Goal: Information Seeking & Learning: Learn about a topic

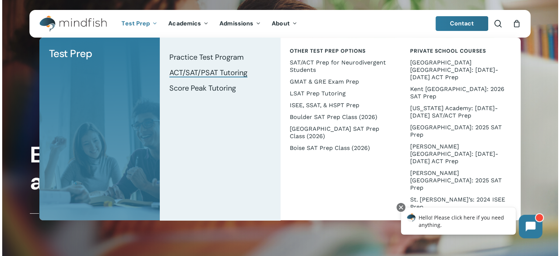
click at [216, 73] on span "ACT/SAT/PSAT Tutoring" at bounding box center [208, 73] width 78 height 10
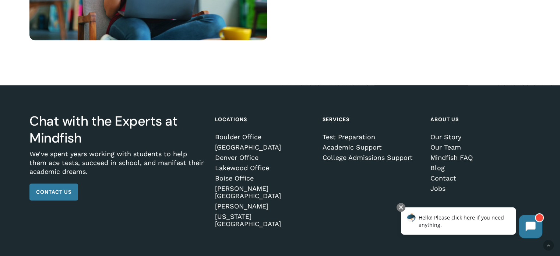
scroll to position [1122, 0]
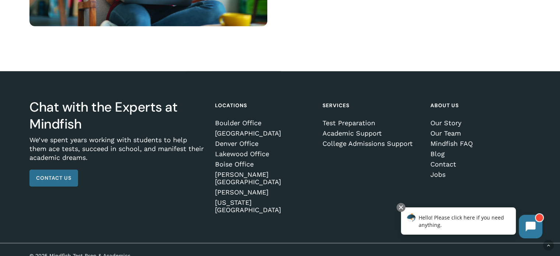
click at [62, 179] on span "Contact Us" at bounding box center [53, 177] width 35 height 7
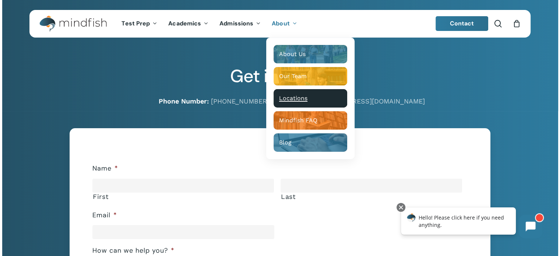
click at [294, 97] on span "Locations" at bounding box center [293, 98] width 28 height 7
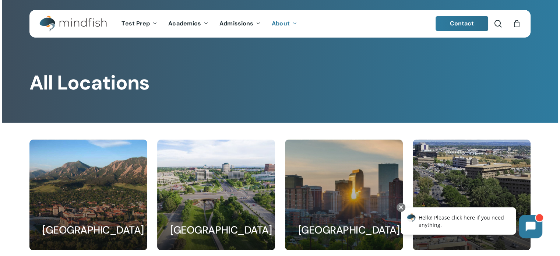
click at [81, 23] on img "Main Menu" at bounding box center [69, 23] width 60 height 17
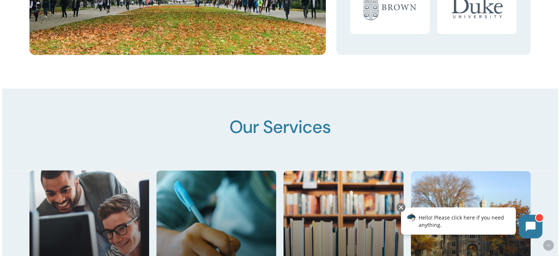
scroll to position [1140, 0]
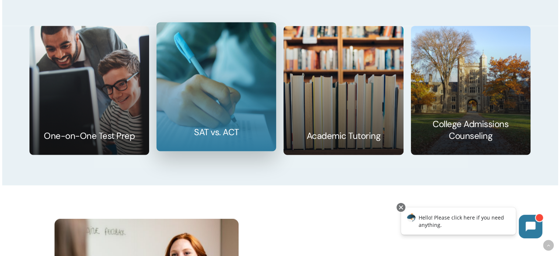
click at [201, 86] on link at bounding box center [216, 86] width 119 height 128
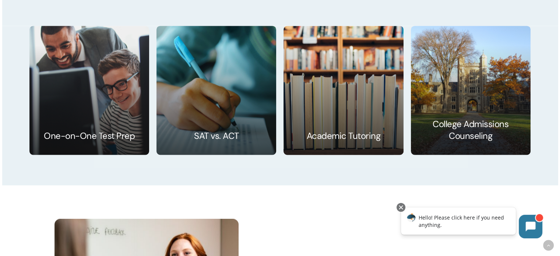
scroll to position [1137, 0]
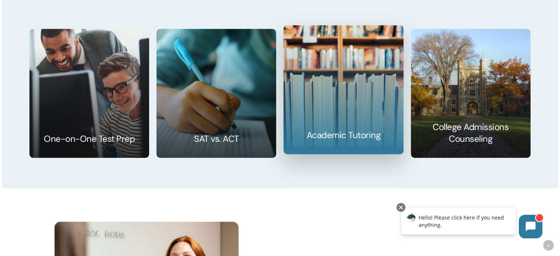
click at [348, 122] on link at bounding box center [343, 89] width 119 height 128
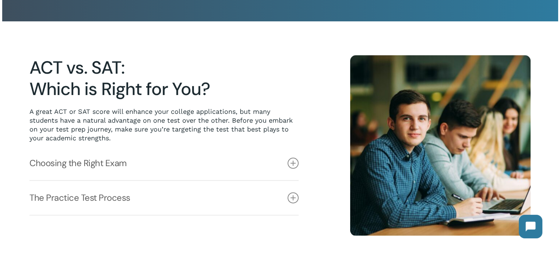
scroll to position [184, 0]
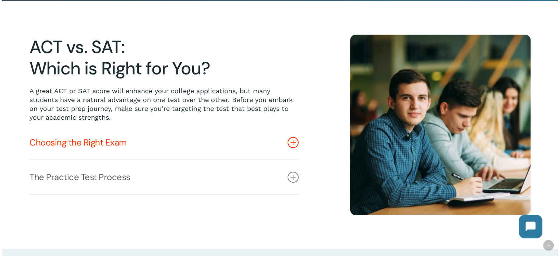
click at [290, 143] on icon at bounding box center [292, 142] width 11 height 11
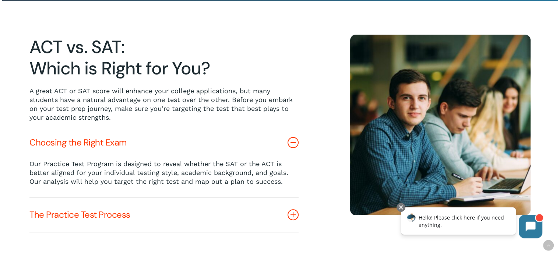
click at [295, 212] on icon at bounding box center [292, 214] width 11 height 11
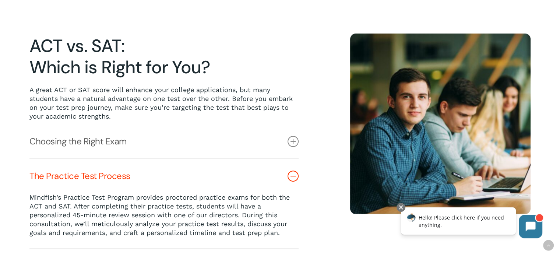
scroll to position [74, 0]
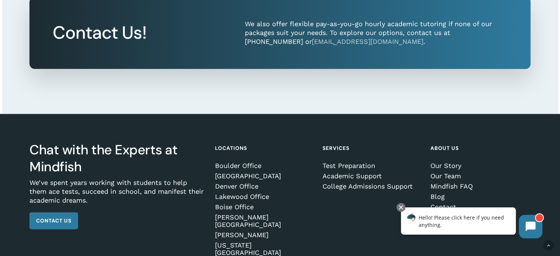
scroll to position [883, 0]
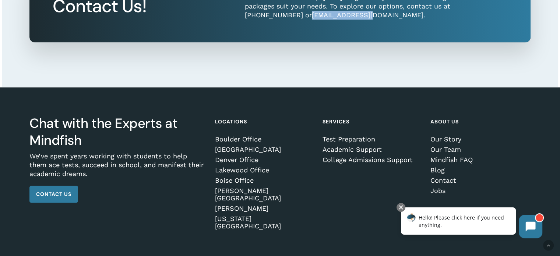
drag, startPoint x: 244, startPoint y: 18, endPoint x: 306, endPoint y: 18, distance: 61.8
click at [306, 18] on div "We also offer flexible pay-as-you-go hourly academic tutoring if none of our pa…" at bounding box center [376, 6] width 288 height 26
click at [318, 17] on p "We also offer flexible pay-as-you-go hourly academic tutoring if none of our pa…" at bounding box center [376, 6] width 263 height 26
click at [324, 18] on p "We also offer flexible pay-as-you-go hourly academic tutoring if none of our pa…" at bounding box center [376, 6] width 263 height 26
